Goal: Task Accomplishment & Management: Manage account settings

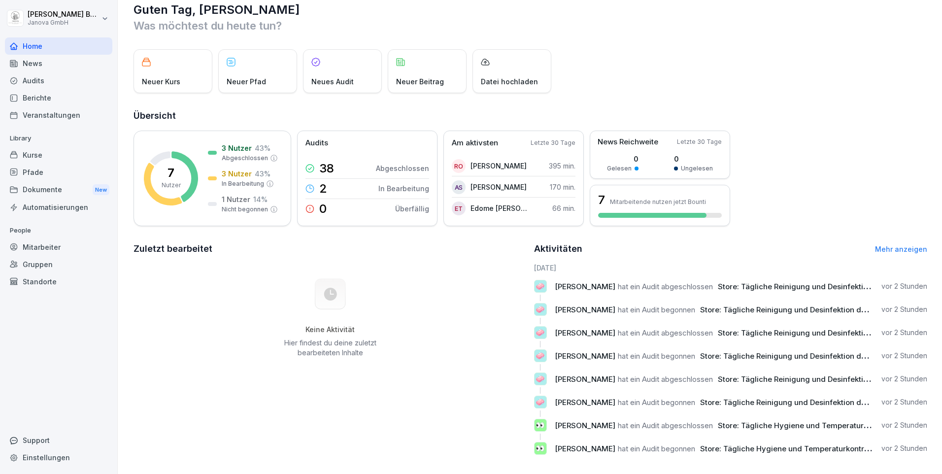
scroll to position [30, 0]
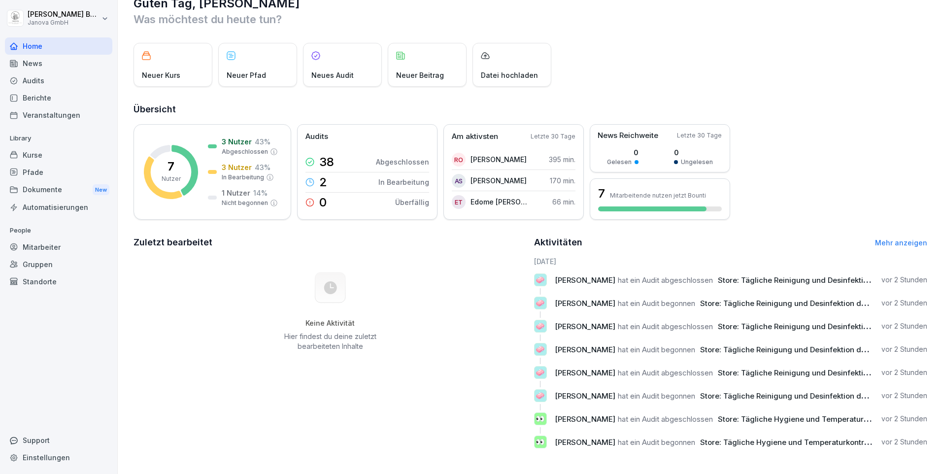
click at [896, 238] on link "Mehr anzeigen" at bounding box center [901, 242] width 52 height 8
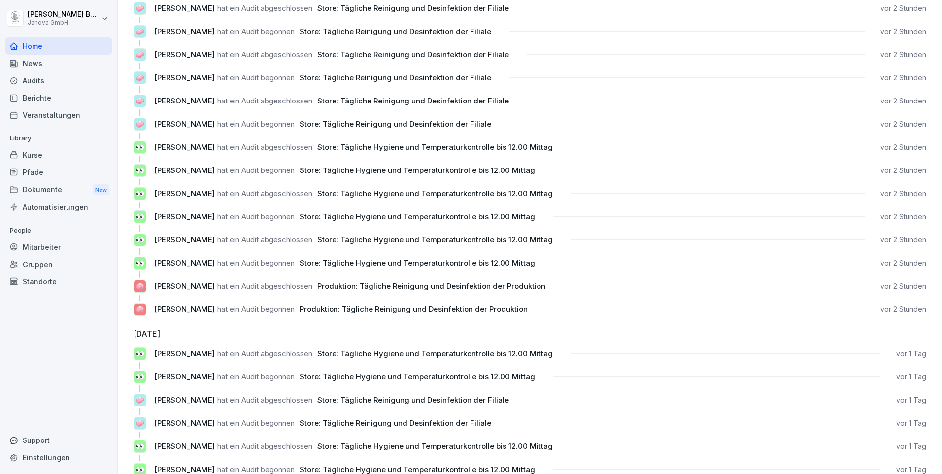
scroll to position [99, 0]
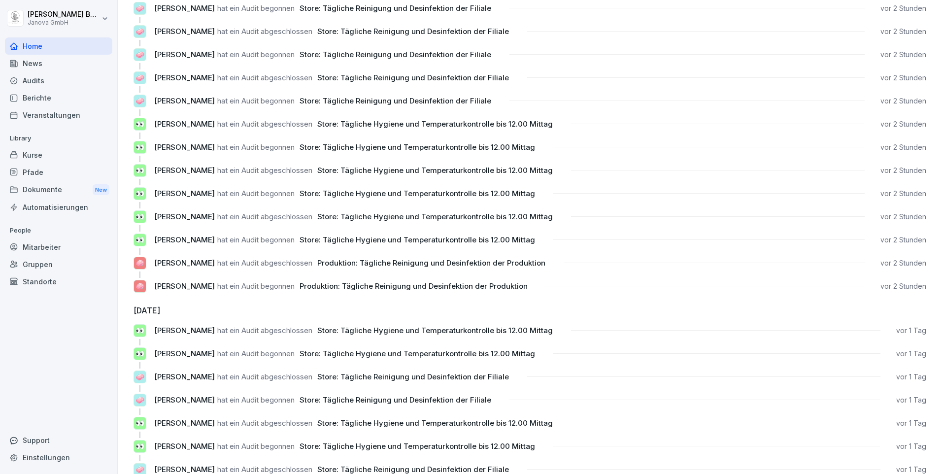
click at [44, 81] on div "Audits" at bounding box center [58, 80] width 107 height 17
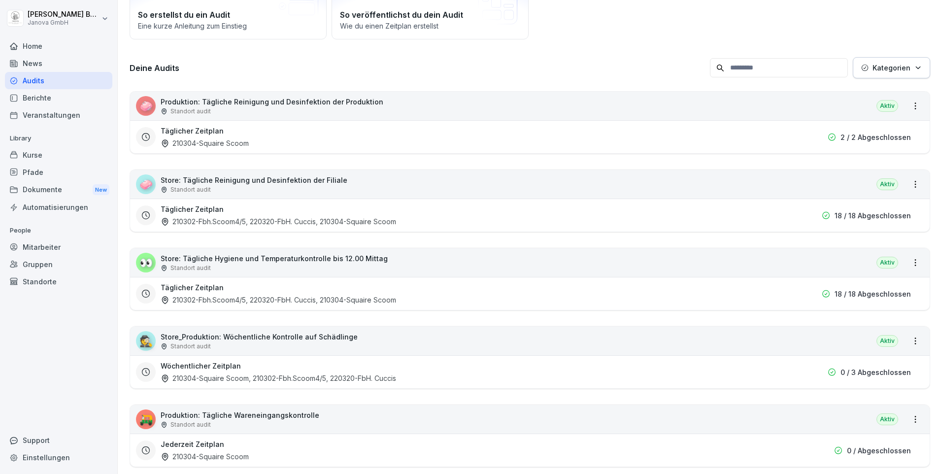
scroll to position [10, 0]
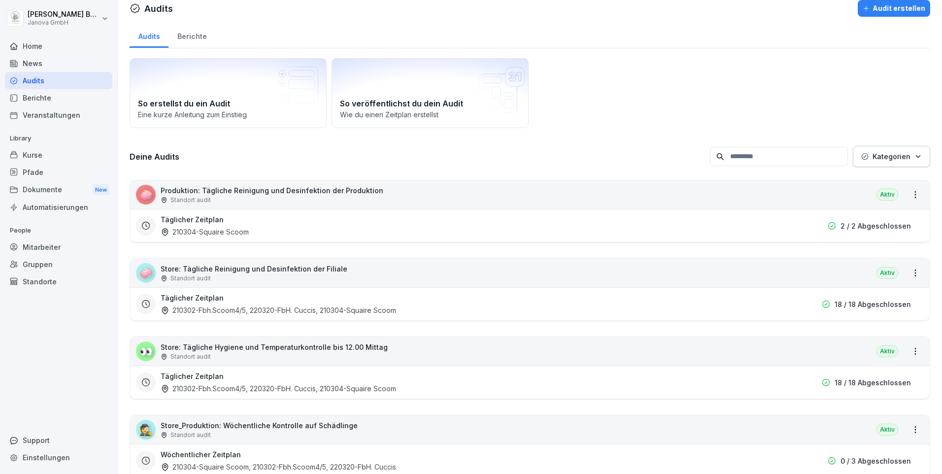
click at [859, 226] on p "2 / 2 Abgeschlossen" at bounding box center [875, 226] width 70 height 10
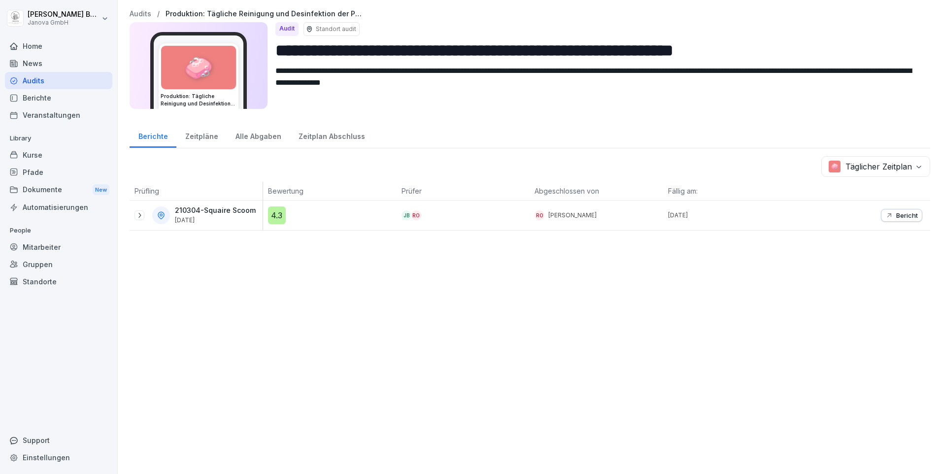
click at [896, 213] on p "Bericht" at bounding box center [907, 215] width 22 height 8
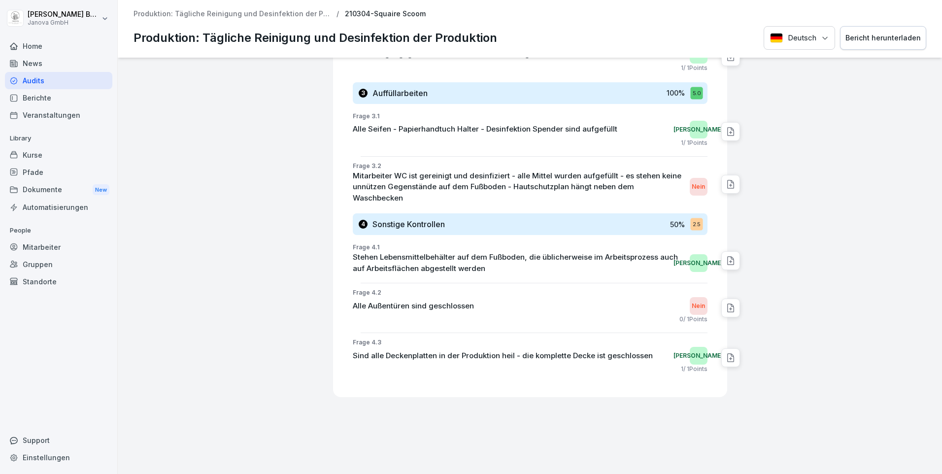
scroll to position [868, 0]
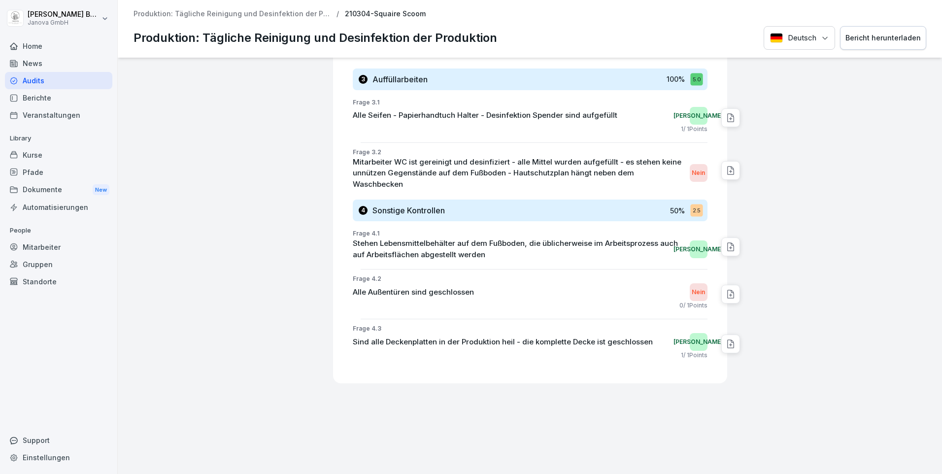
click at [726, 242] on icon at bounding box center [731, 247] width 10 height 10
type textarea "**********"
click at [848, 258] on icon at bounding box center [851, 256] width 6 height 6
click at [740, 242] on icon at bounding box center [745, 247] width 10 height 10
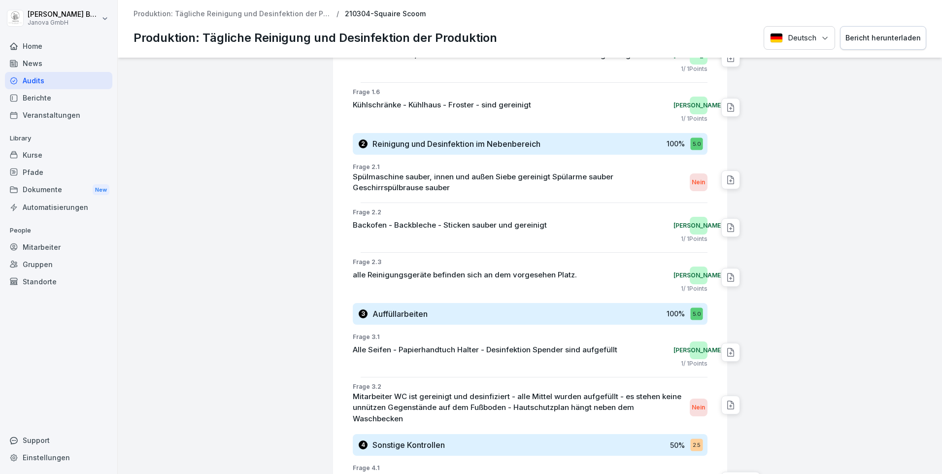
scroll to position [622, 0]
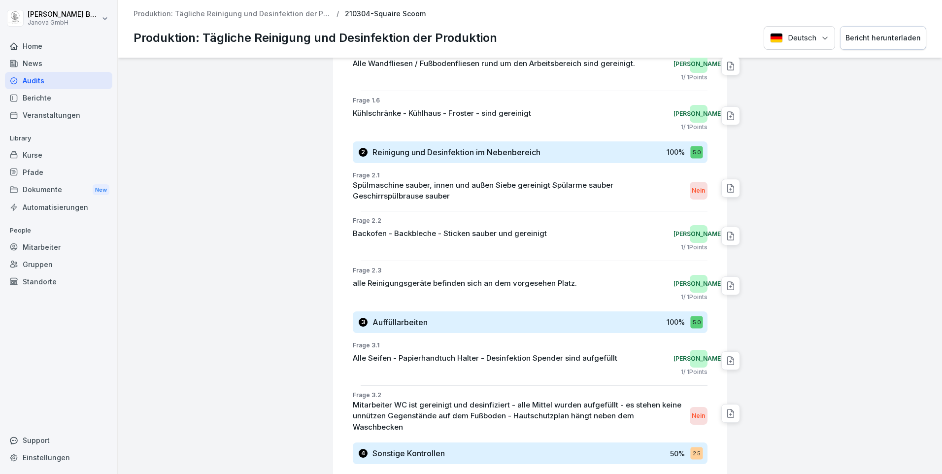
click at [33, 82] on div "Audits" at bounding box center [58, 80] width 107 height 17
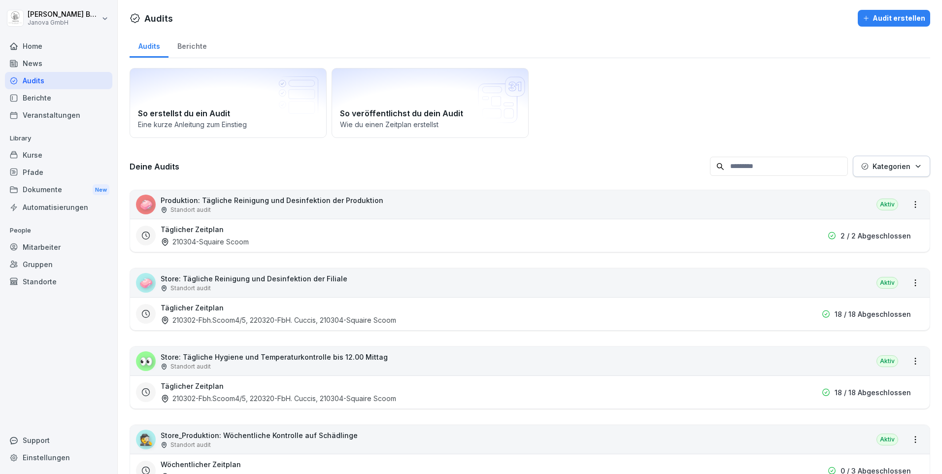
click at [217, 310] on h3 "Täglicher Zeitplan" at bounding box center [192, 307] width 63 height 10
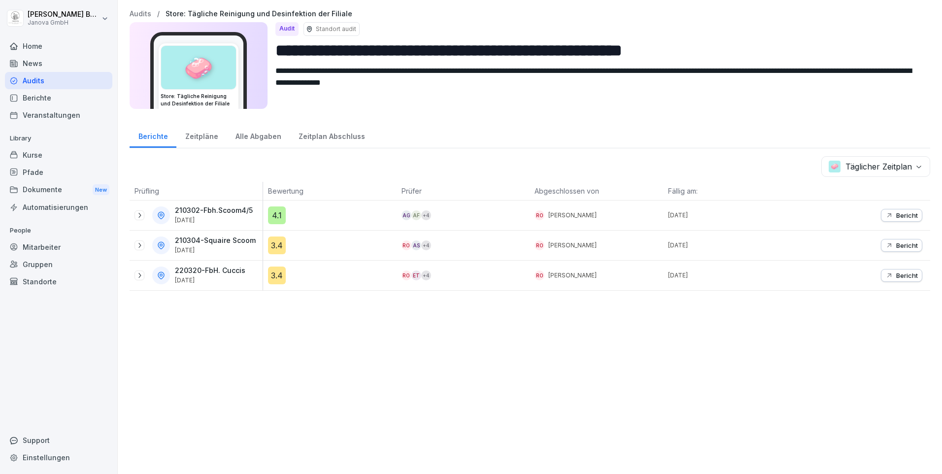
click at [40, 83] on div "Audits" at bounding box center [58, 80] width 107 height 17
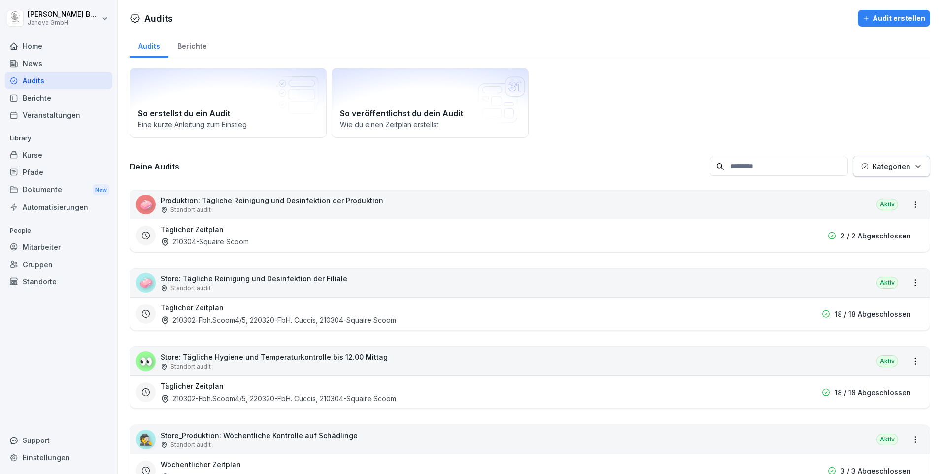
drag, startPoint x: 42, startPoint y: 47, endPoint x: 84, endPoint y: 45, distance: 41.4
click at [42, 47] on div "Home" at bounding box center [58, 45] width 107 height 17
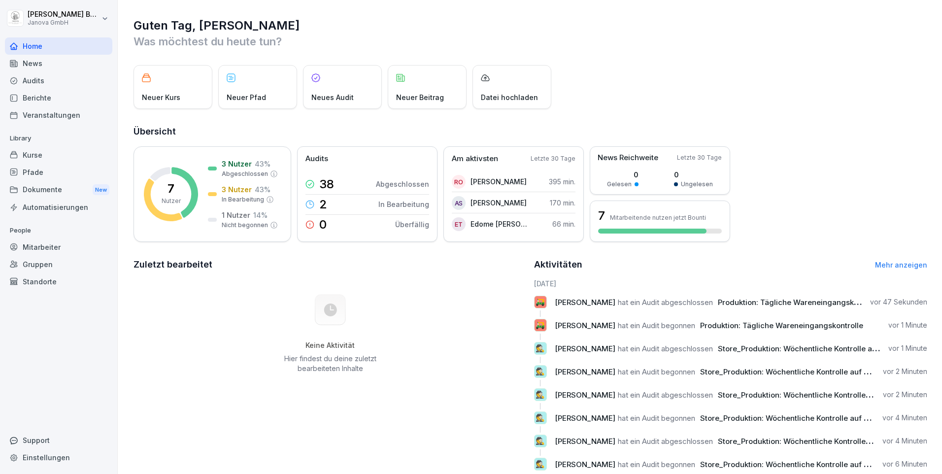
scroll to position [30, 0]
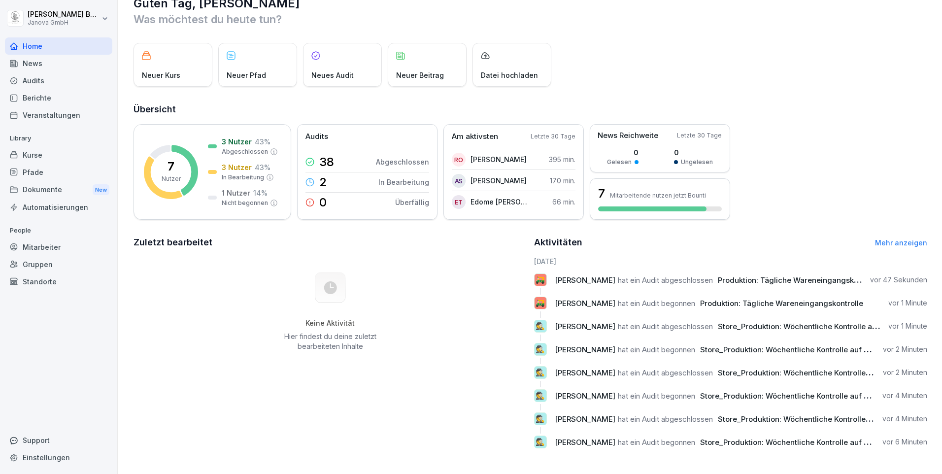
click at [902, 238] on link "Mehr anzeigen" at bounding box center [901, 242] width 52 height 8
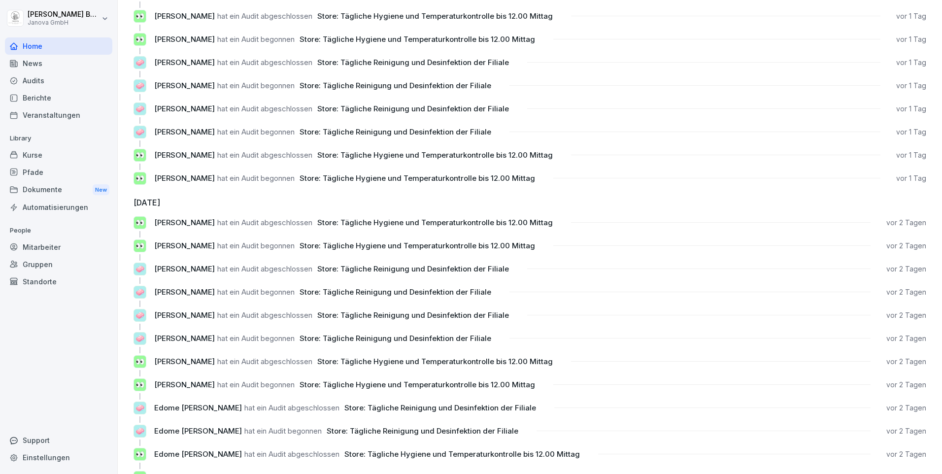
scroll to position [841, 0]
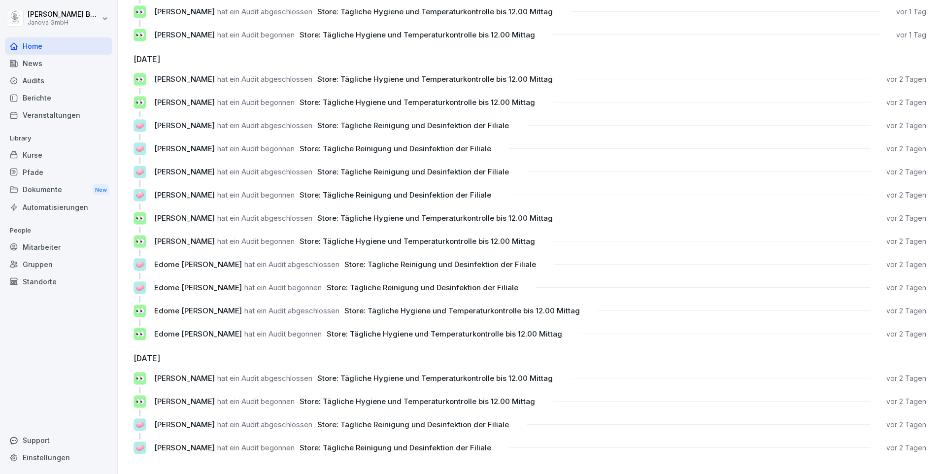
drag, startPoint x: 34, startPoint y: 112, endPoint x: 42, endPoint y: 113, distance: 7.9
click at [34, 113] on div "Veranstaltungen" at bounding box center [58, 114] width 107 height 17
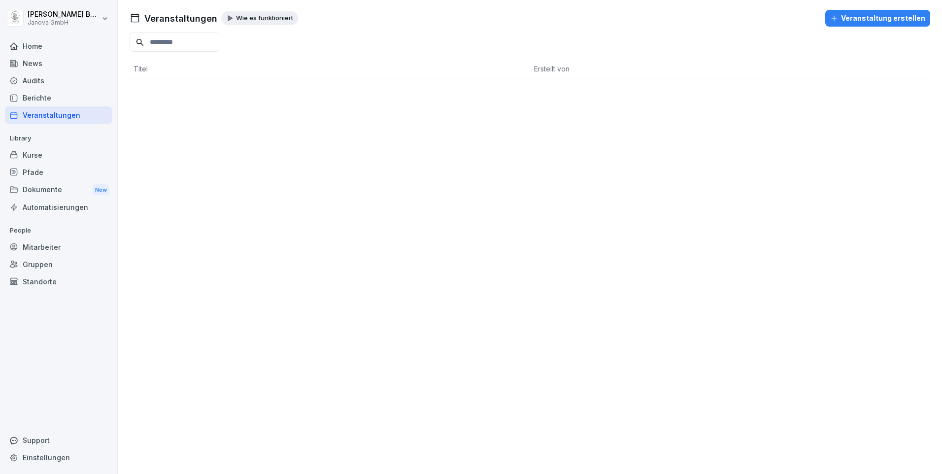
click at [51, 104] on div "Berichte" at bounding box center [58, 97] width 107 height 17
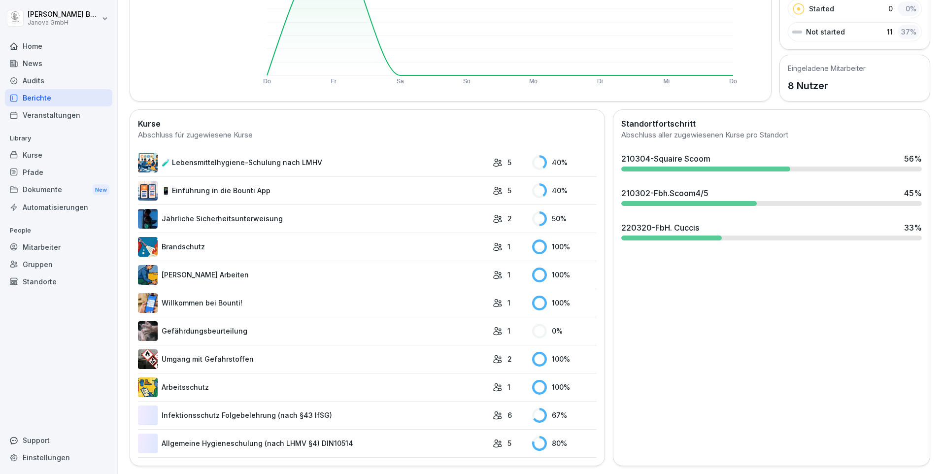
scroll to position [184, 0]
click at [58, 208] on div "Automatisierungen" at bounding box center [58, 207] width 107 height 17
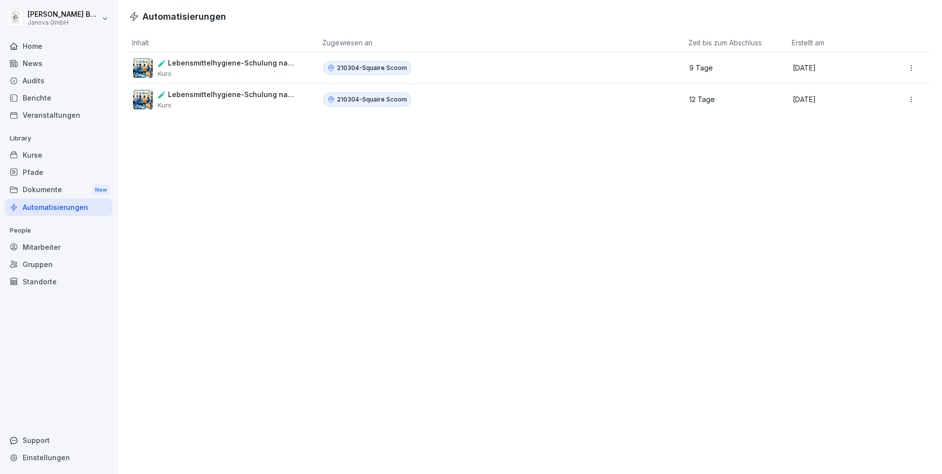
click at [823, 68] on p "[DATE]" at bounding box center [840, 68] width 94 height 9
click at [905, 70] on html "[PERSON_NAME] Janova GmbH Home News Audits Berichte Veranstaltungen Library Kur…" at bounding box center [471, 237] width 942 height 474
click at [882, 88] on div "Bearbeiten" at bounding box center [897, 89] width 85 height 17
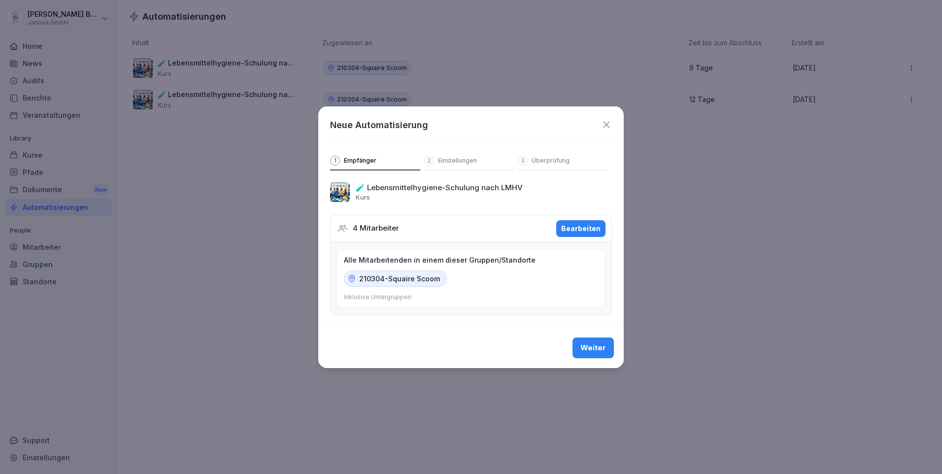
click at [596, 223] on div "Bearbeiten" at bounding box center [580, 228] width 39 height 11
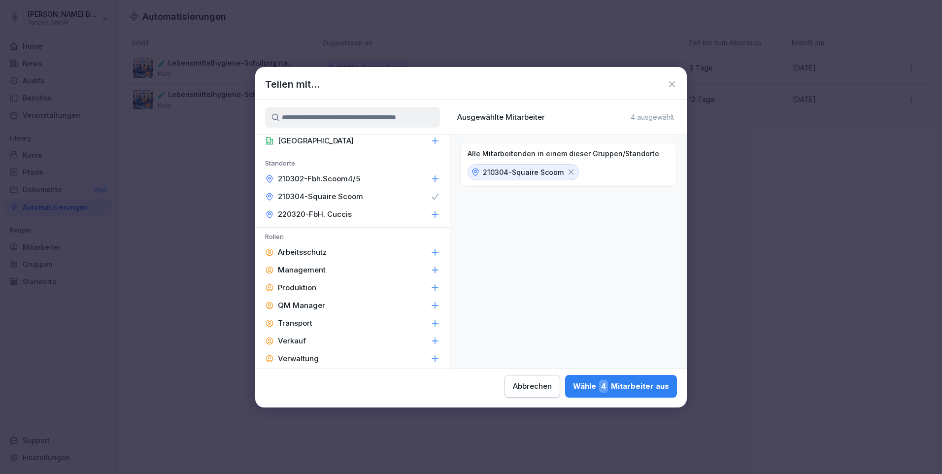
scroll to position [28, 0]
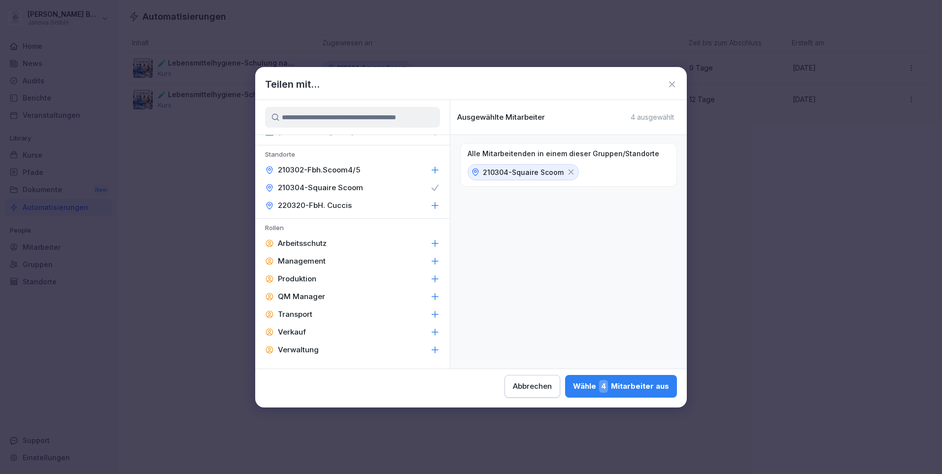
click at [608, 384] on span "4" at bounding box center [603, 386] width 9 height 13
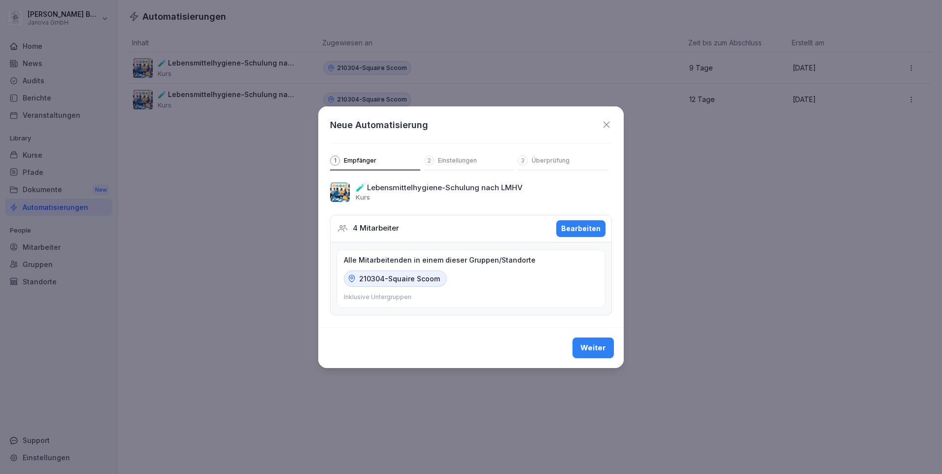
click at [608, 126] on icon at bounding box center [606, 124] width 6 height 6
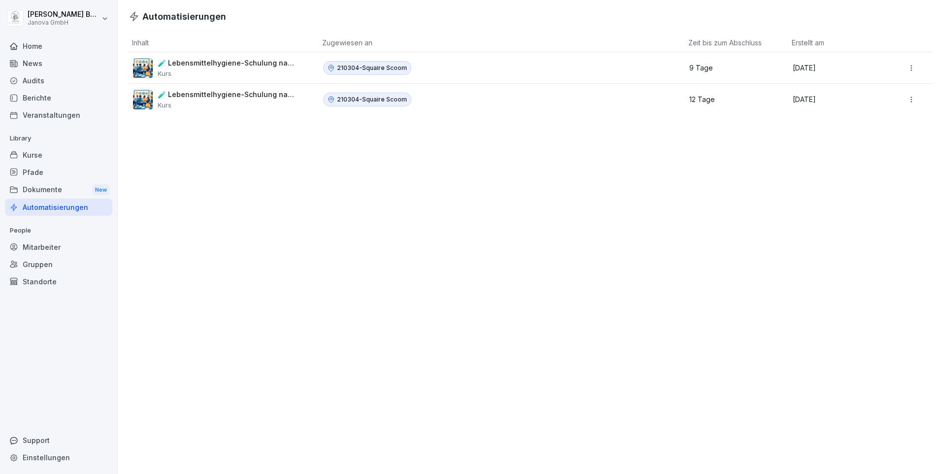
click at [241, 94] on p "🧪 Lebensmittelhygiene-Schulung nach LMHV" at bounding box center [227, 94] width 138 height 9
click at [903, 102] on html "[PERSON_NAME] Janova GmbH Home News Audits Berichte Veranstaltungen Library Kur…" at bounding box center [471, 237] width 942 height 474
click at [629, 154] on html "[PERSON_NAME] Janova GmbH Home News Audits Berichte Veranstaltungen Library Kur…" at bounding box center [471, 237] width 942 height 474
click at [699, 101] on p "12 Tage" at bounding box center [732, 99] width 87 height 9
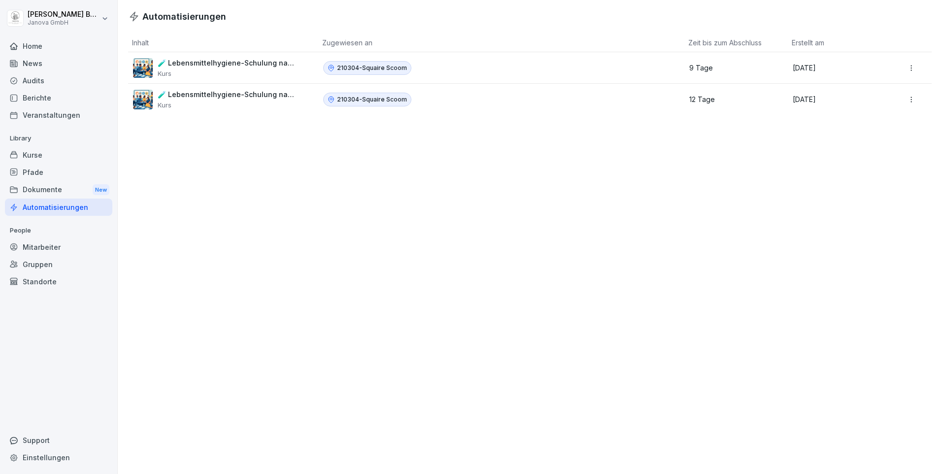
click at [234, 96] on p "🧪 Lebensmittelhygiene-Schulung nach LMHV" at bounding box center [227, 94] width 138 height 9
click at [50, 252] on div "Mitarbeiter" at bounding box center [58, 246] width 107 height 17
